Goal: Contribute content

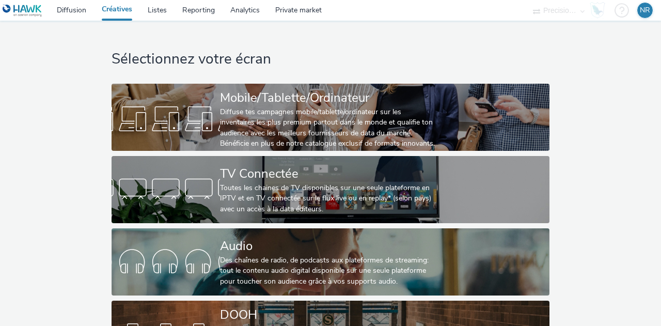
click at [256, 245] on div "Audio" at bounding box center [328, 246] width 217 height 18
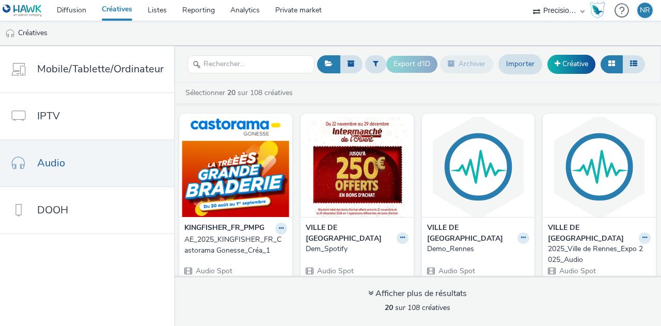
click at [573, 59] on link "Créative" at bounding box center [571, 64] width 48 height 19
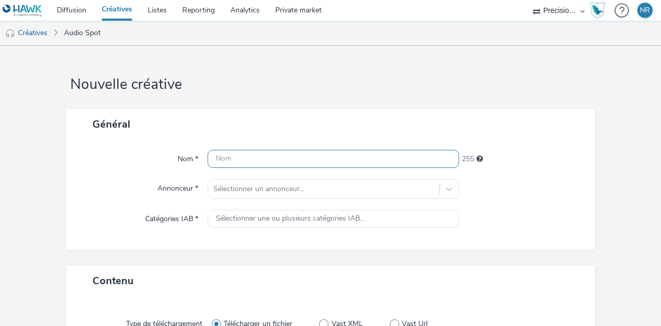
click at [234, 163] on input "text" at bounding box center [334, 159] width 252 height 18
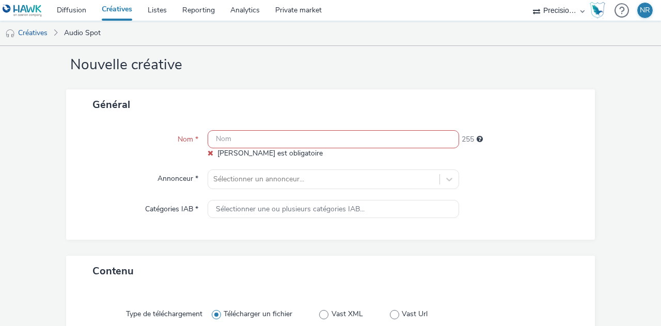
scroll to position [11, 0]
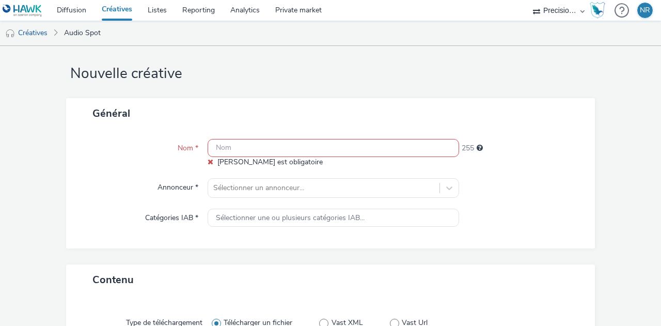
click at [322, 154] on input "text" at bounding box center [334, 148] width 252 height 18
click at [222, 148] on input "text" at bounding box center [334, 148] width 252 height 18
paste input "Europa-Park / [DATE]"
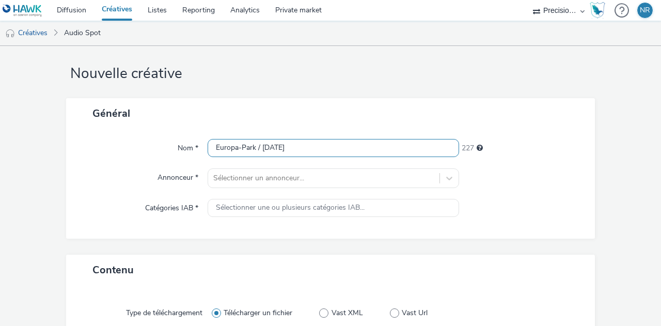
click at [259, 146] on input "Europa-Park / [DATE]" at bounding box center [334, 148] width 252 height 18
click at [319, 147] on input "Europa-Park - [DATE]" at bounding box center [334, 148] width 252 height 18
type input "Europa-Park - [DATE] - [DATE]"
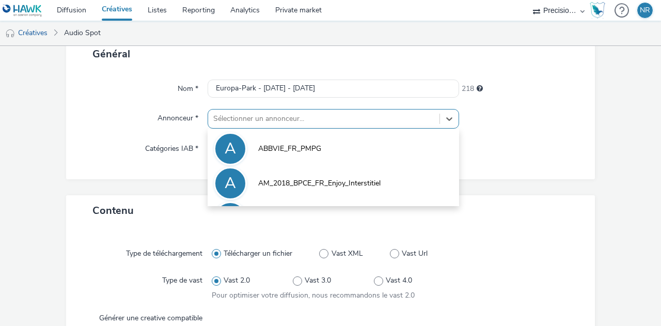
click at [301, 129] on div "option ABBVIE_FR_PMPG focused, 1 of 10. 10 results available. Use Up and Down t…" at bounding box center [334, 119] width 252 height 20
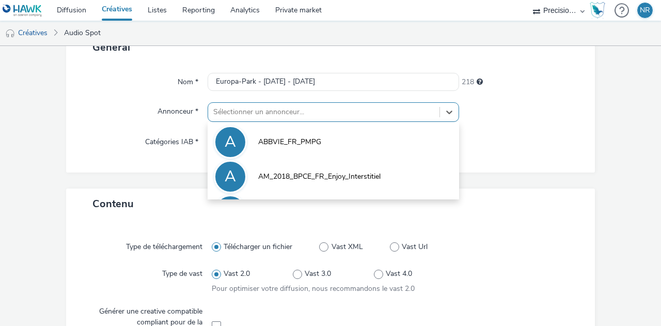
scroll to position [77, 0]
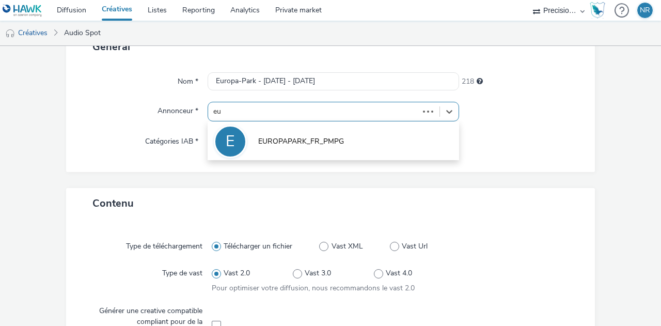
type input "eur"
click at [297, 147] on li "E EUROPAPARK_FR_PMPG" at bounding box center [334, 140] width 252 height 35
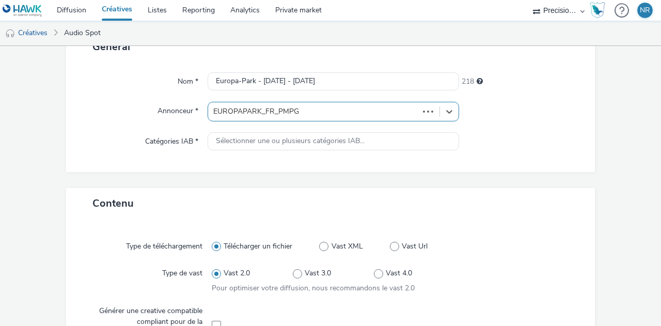
type input "[URL][DOMAIN_NAME]"
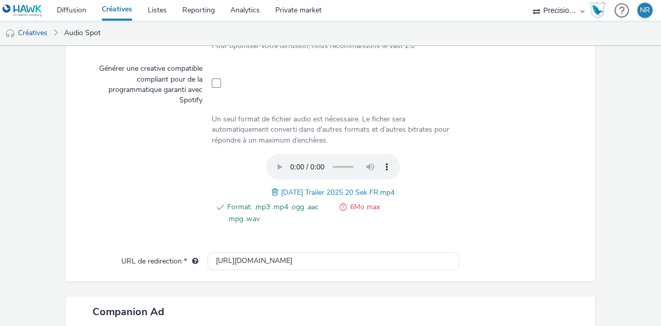
scroll to position [331, 0]
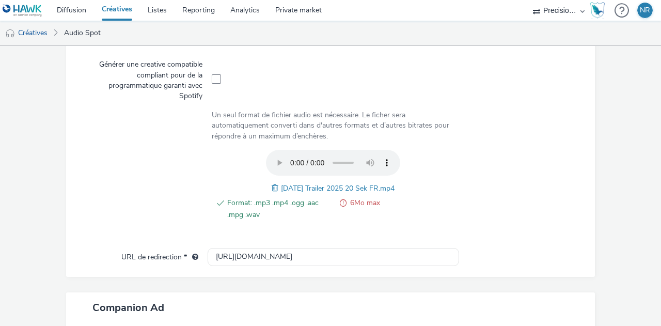
click at [340, 200] on span at bounding box center [343, 209] width 7 height 24
click at [340, 201] on span at bounding box center [343, 209] width 7 height 24
click at [351, 200] on span "6Mo max" at bounding box center [402, 209] width 105 height 24
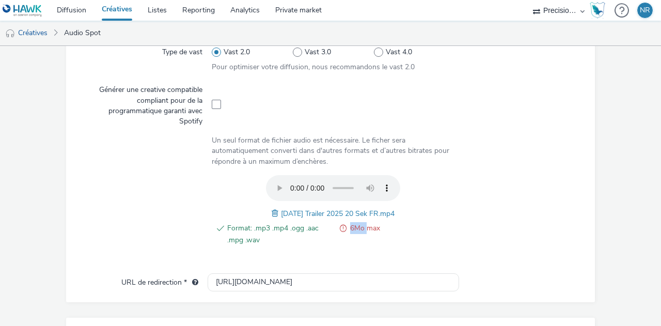
scroll to position [305, 0]
